Goal: Transaction & Acquisition: Download file/media

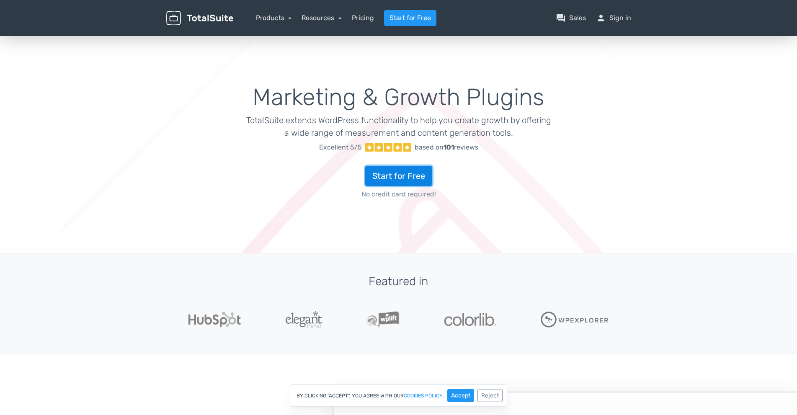
click at [411, 172] on link "Start for Free" at bounding box center [398, 176] width 67 height 20
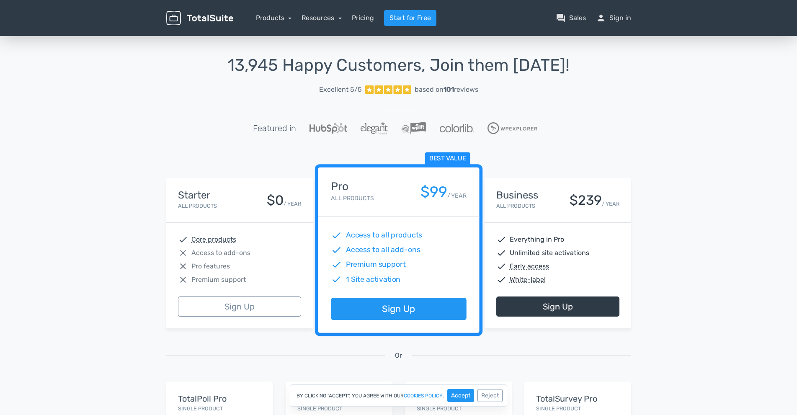
click at [624, 13] on nav "Products TotalPoll WordPress Poll and Contest Plugin TotalContest WordPress Con…" at bounding box center [439, 18] width 398 height 16
click at [622, 16] on link "person Sign in" at bounding box center [613, 18] width 35 height 10
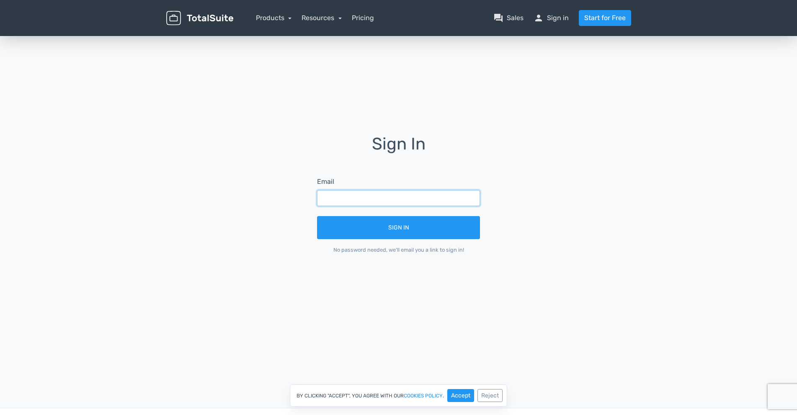
click at [386, 199] on input "text" at bounding box center [398, 198] width 163 height 16
click at [457, 392] on button "Accept" at bounding box center [460, 395] width 27 height 13
click at [387, 192] on input "text" at bounding box center [398, 198] width 163 height 16
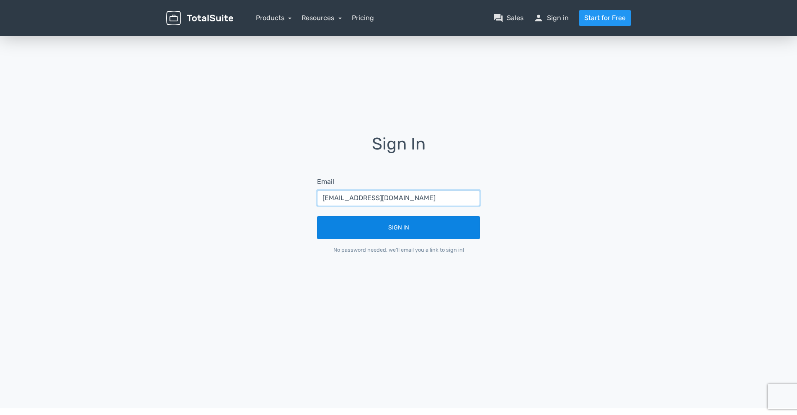
type input "xiauy99@gmail.com"
click at [403, 226] on button "Sign In" at bounding box center [398, 227] width 163 height 23
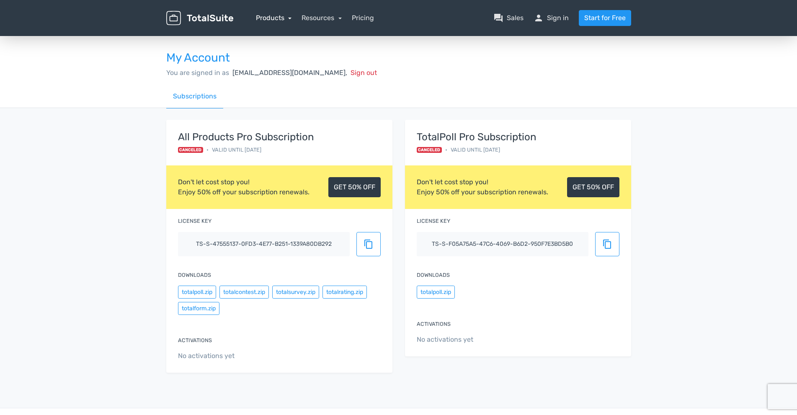
click at [271, 17] on link "Products" at bounding box center [274, 18] width 36 height 8
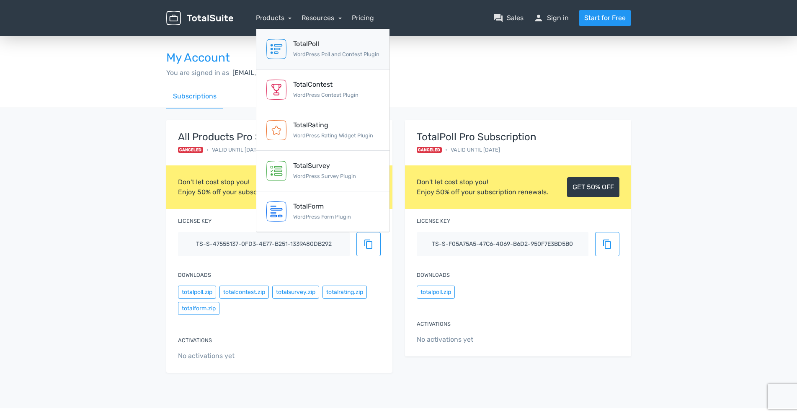
click at [359, 58] on div "TotalPoll WordPress Poll and Contest Plugin" at bounding box center [336, 49] width 86 height 20
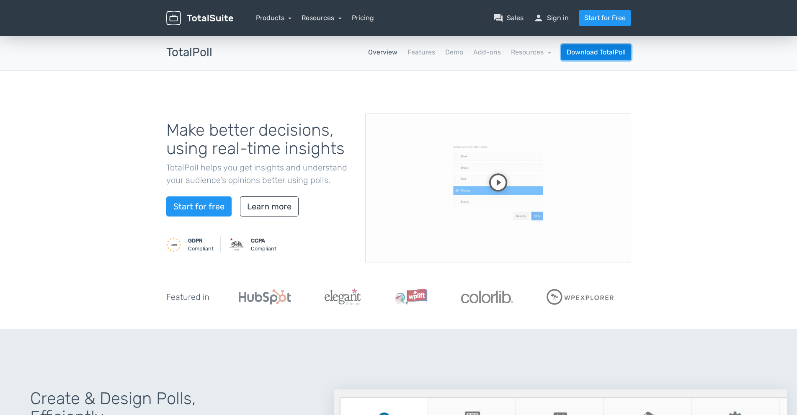
click at [599, 46] on link "Download TotalPoll" at bounding box center [596, 52] width 70 height 16
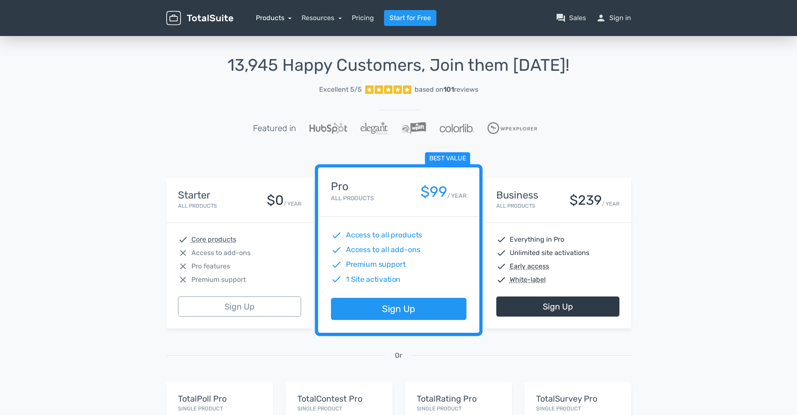
click at [280, 15] on link "Products" at bounding box center [274, 18] width 36 height 8
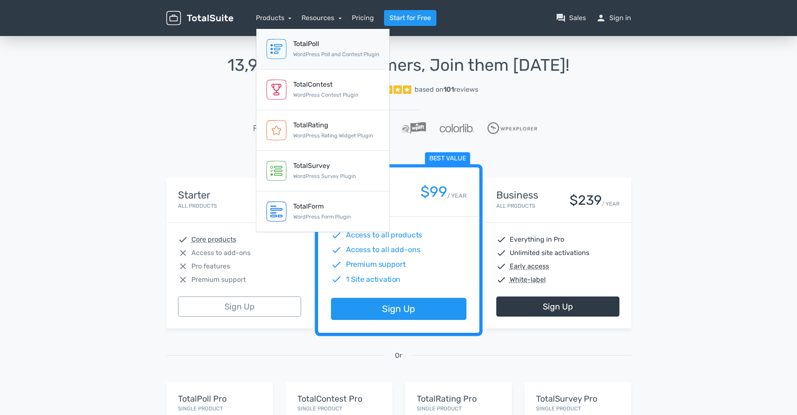
click at [336, 44] on div "TotalPoll" at bounding box center [336, 44] width 86 height 10
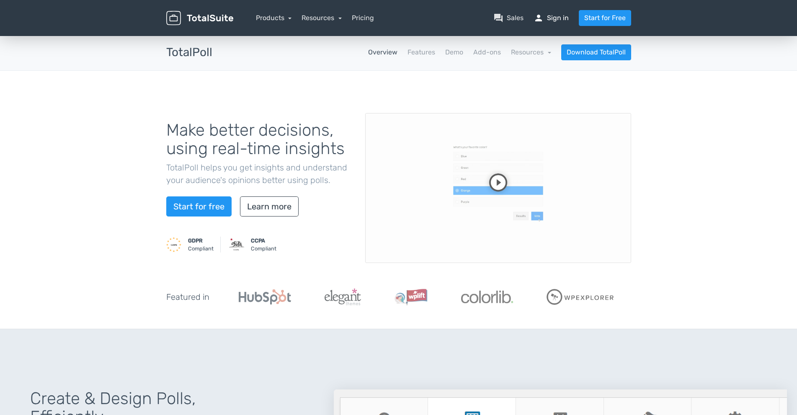
click at [546, 13] on link "person Sign in" at bounding box center [551, 18] width 35 height 10
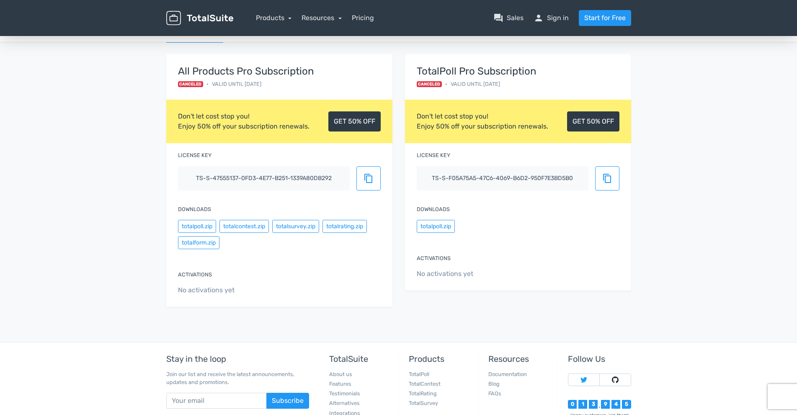
scroll to position [127, 0]
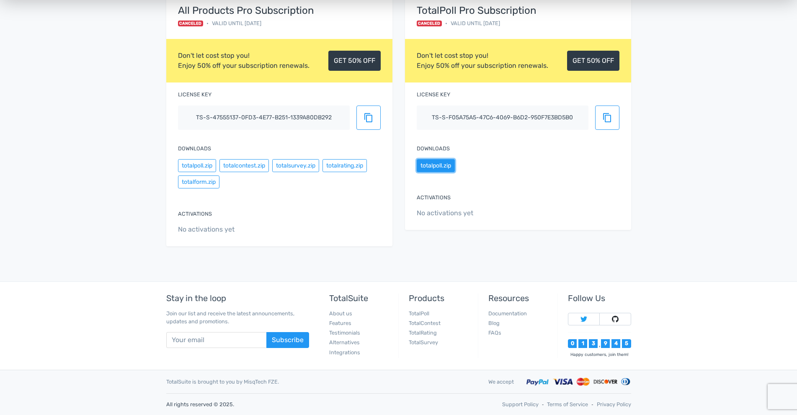
click at [441, 165] on button "totalpoll.zip" at bounding box center [436, 165] width 38 height 13
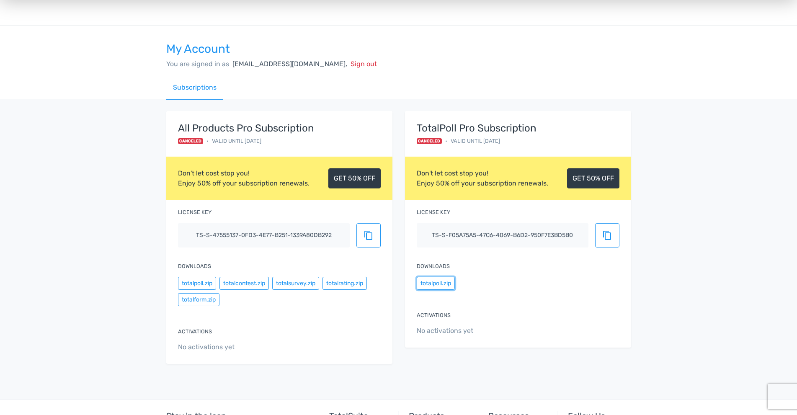
scroll to position [0, 0]
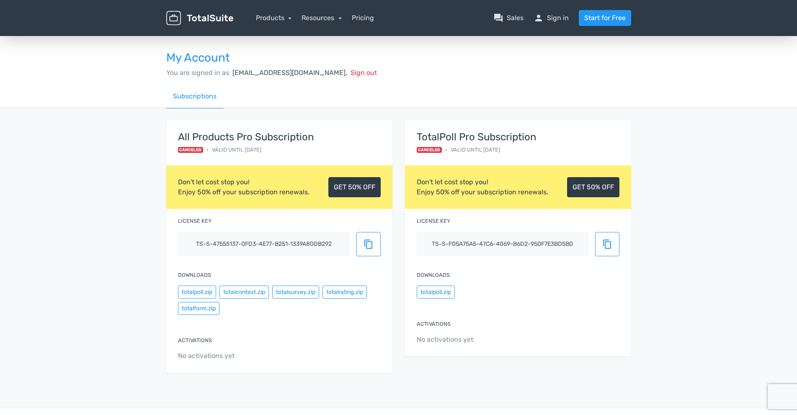
click at [720, 294] on div "My Account You are signed in as xiauy99@gmail.com, Sign out Subscriptions All P…" at bounding box center [398, 214] width 797 height 360
click at [267, 16] on link "Products" at bounding box center [274, 18] width 36 height 8
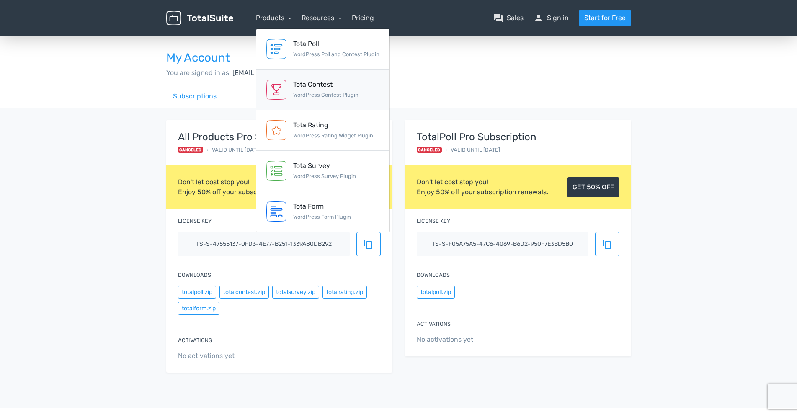
click at [323, 94] on small "WordPress Contest Plugin" at bounding box center [325, 95] width 65 height 6
